Goal: Task Accomplishment & Management: Manage account settings

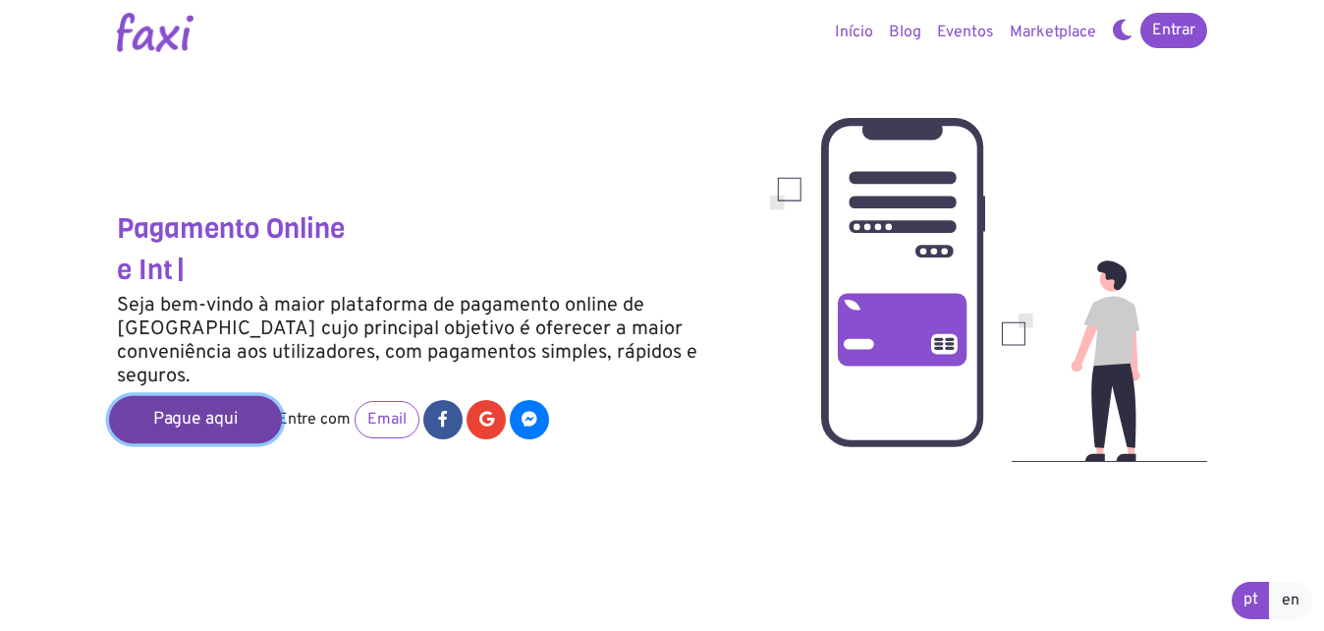
click at [247, 396] on link "Pague aqui" at bounding box center [195, 419] width 173 height 47
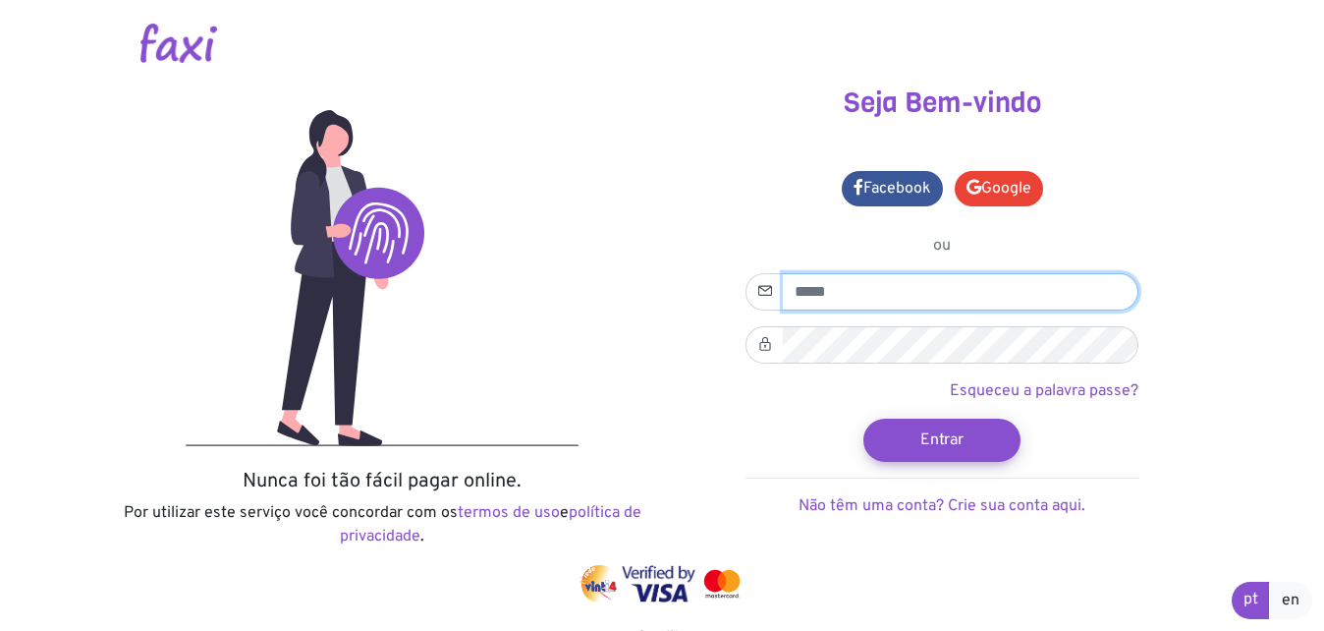
click at [806, 291] on input "email" at bounding box center [961, 291] width 356 height 37
click at [1218, 264] on div "Seja Bem-vindo Facebook Google ou" at bounding box center [942, 325] width 560 height 478
click at [802, 295] on input "email" at bounding box center [961, 291] width 356 height 37
